Goal: Navigation & Orientation: Find specific page/section

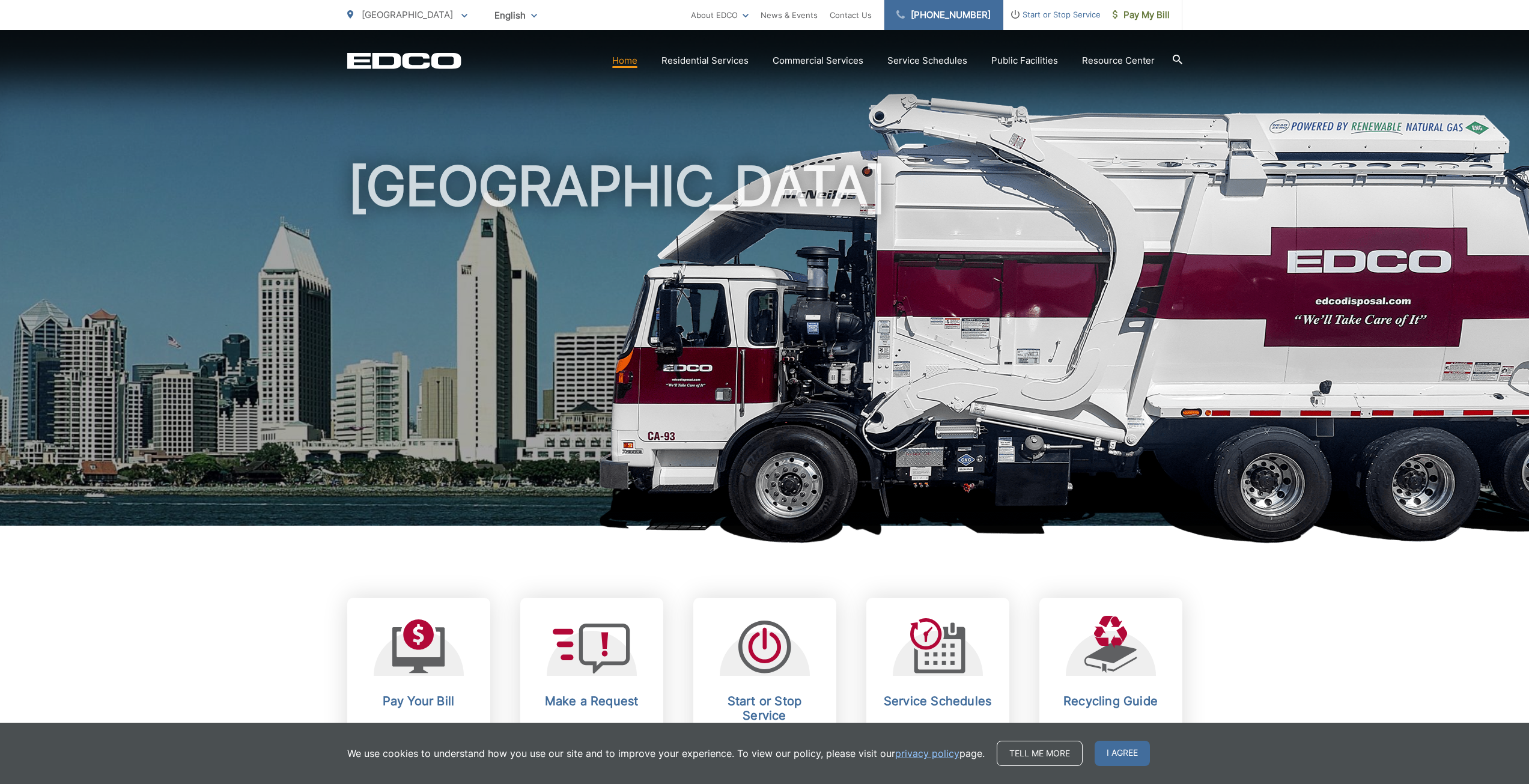
click at [969, 13] on link "[PHONE_NUMBER]" at bounding box center [944, 15] width 119 height 30
click at [530, 465] on h1 "[GEOGRAPHIC_DATA]" at bounding box center [765, 346] width 835 height 380
click at [946, 14] on link "[PHONE_NUMBER]" at bounding box center [944, 15] width 119 height 30
click at [1056, 124] on div "[GEOGRAPHIC_DATA]" at bounding box center [765, 278] width 835 height 495
click at [379, 23] on div "[GEOGRAPHIC_DATA] To change your zip code, enter it below and press change. Cha…" at bounding box center [407, 15] width 120 height 30
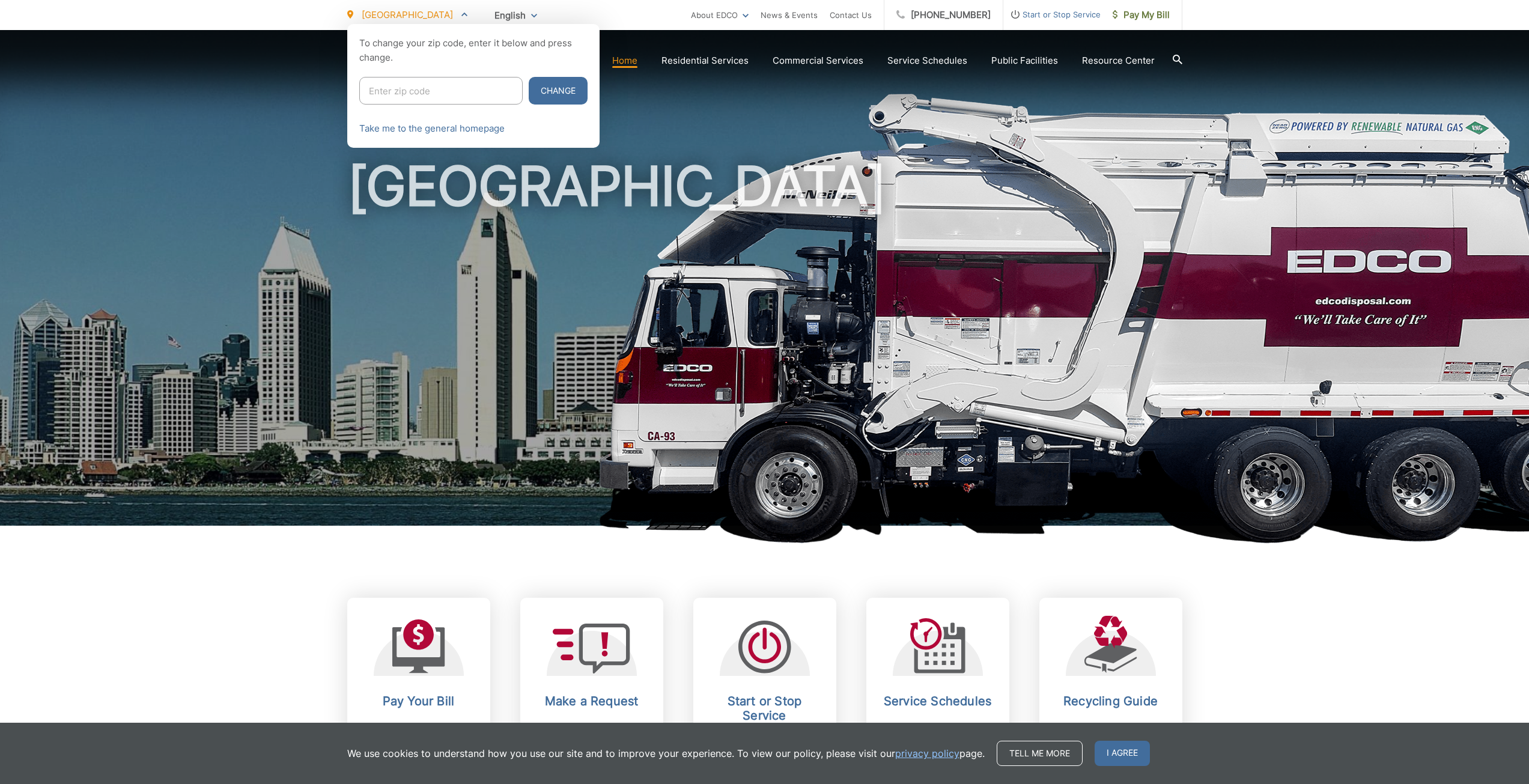
click at [406, 95] on input "Enter zip code" at bounding box center [441, 90] width 164 height 27
type input "91950"
click at [534, 89] on button "Change" at bounding box center [558, 90] width 59 height 27
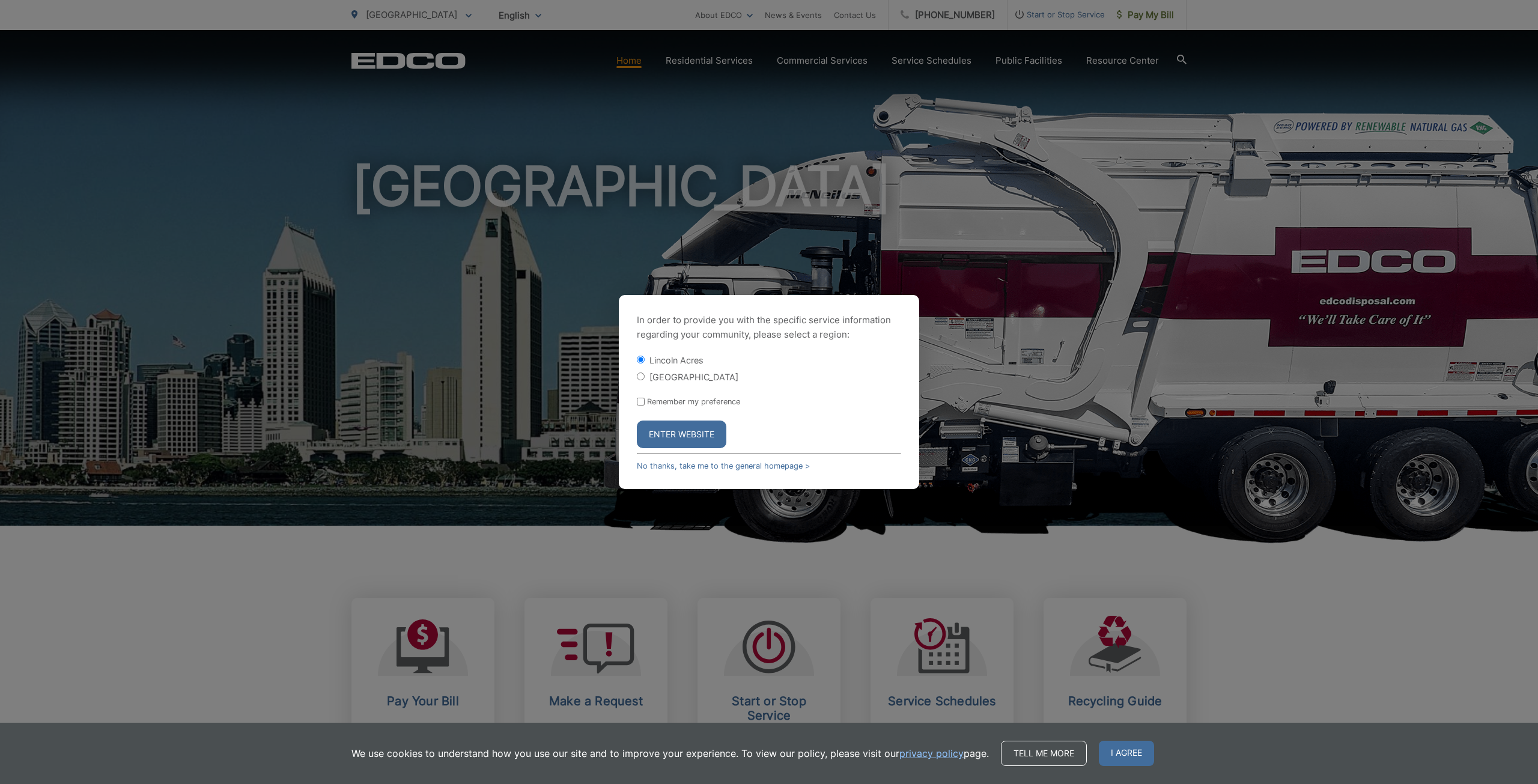
click at [681, 373] on label "[GEOGRAPHIC_DATA]" at bounding box center [694, 377] width 89 height 10
click at [645, 373] on input "[GEOGRAPHIC_DATA]" at bounding box center [640, 376] width 8 height 8
radio input "true"
click at [681, 427] on button "Enter Website" at bounding box center [681, 434] width 90 height 27
